Goal: Task Accomplishment & Management: Manage account settings

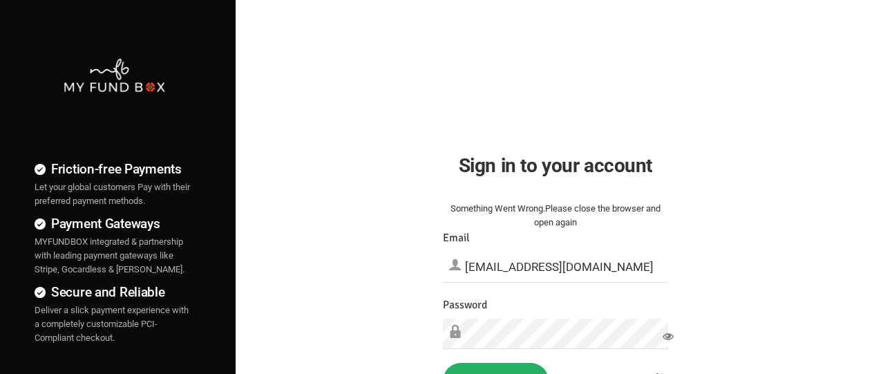
click at [496, 368] on button "Sign in" at bounding box center [496, 381] width 106 height 36
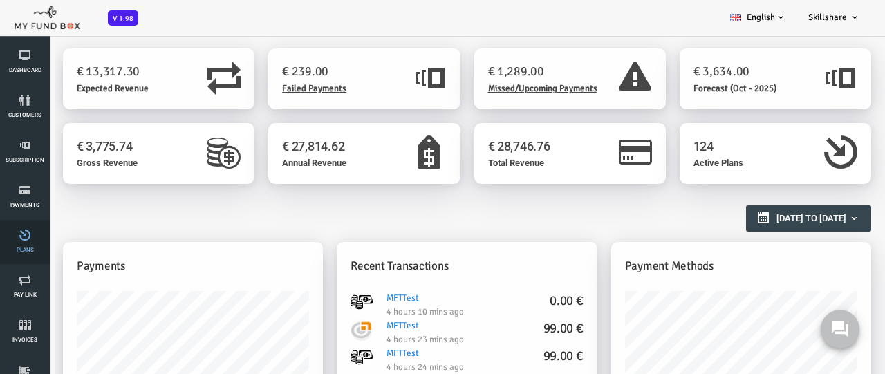
click at [25, 242] on link "Plans" at bounding box center [24, 242] width 41 height 44
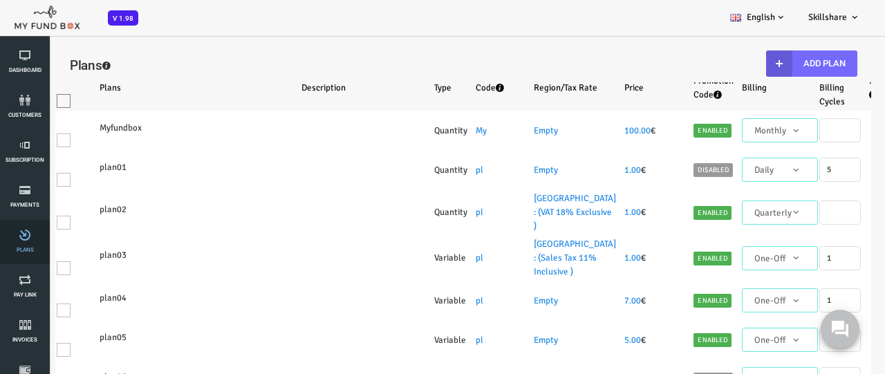
select select "100"
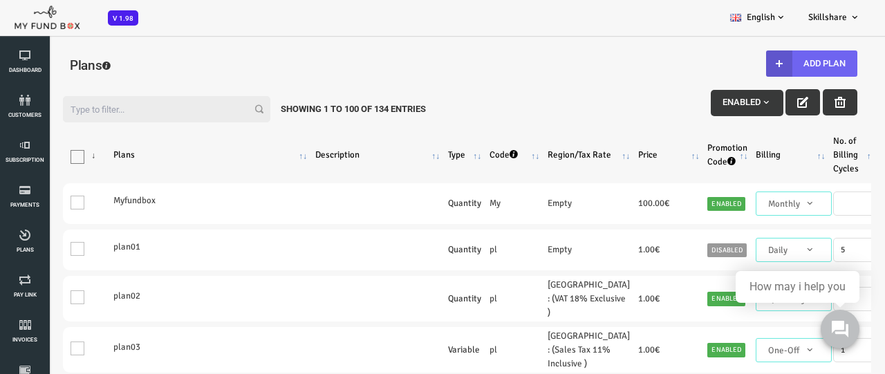
click at [774, 64] on button "Add Plan" at bounding box center [776, 63] width 91 height 26
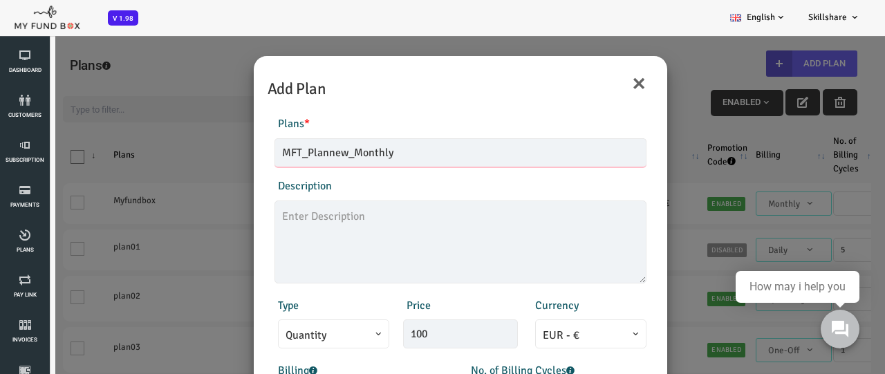
type input "MFT_Plannew_Monthly"
type textarea "MFT_Plan5_description"
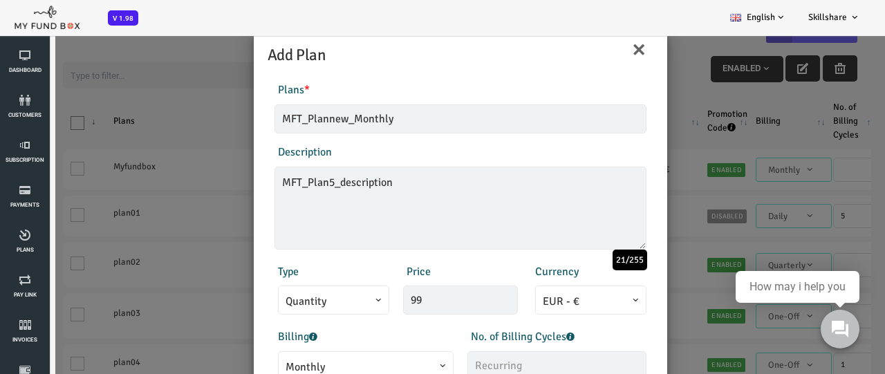
click at [327, 362] on span "Monthly" at bounding box center [330, 367] width 160 height 17
type input "99.00"
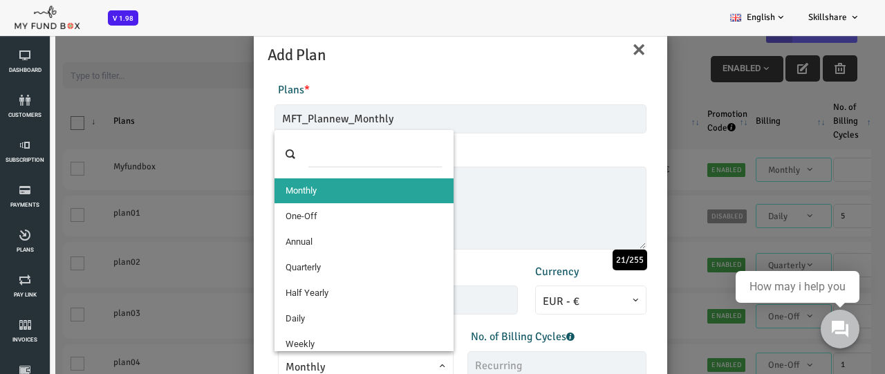
select select "4"
type input "1"
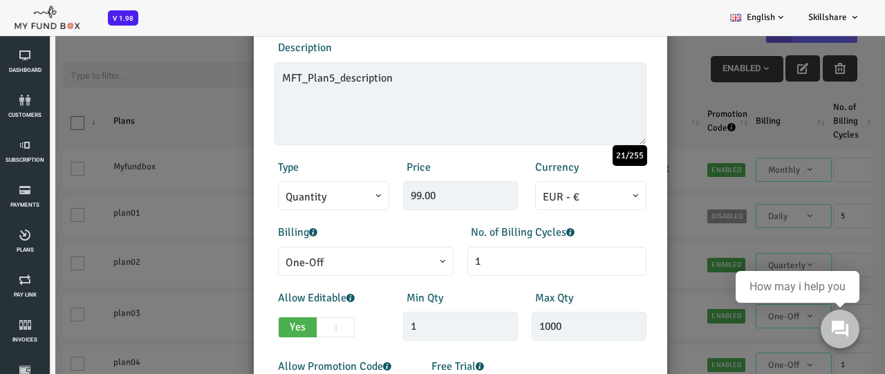
scroll to position [306, 0]
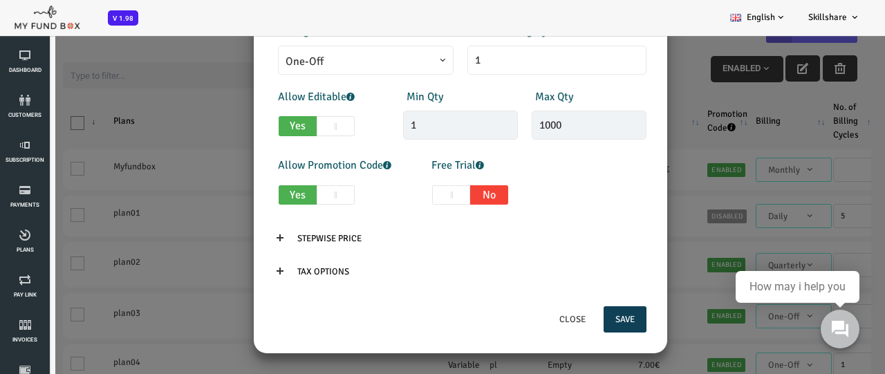
click at [588, 319] on button "Save" at bounding box center [589, 319] width 43 height 26
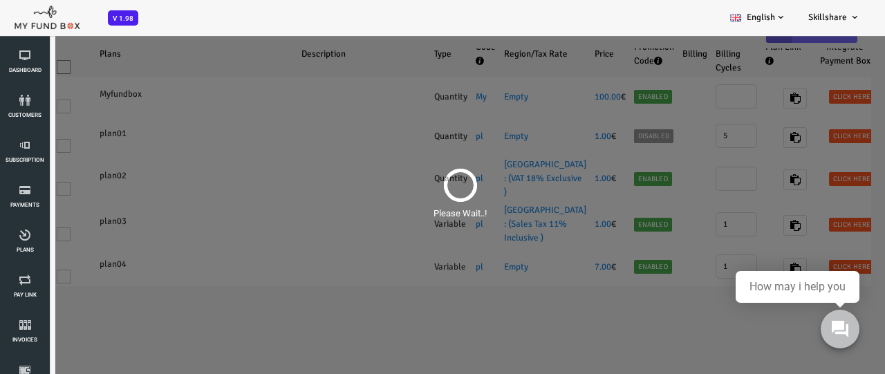
scroll to position [0, 0]
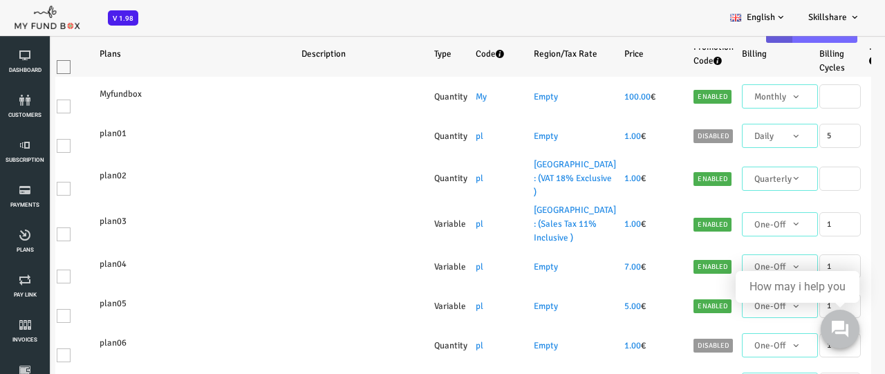
select select "100"
